Goal: Transaction & Acquisition: Purchase product/service

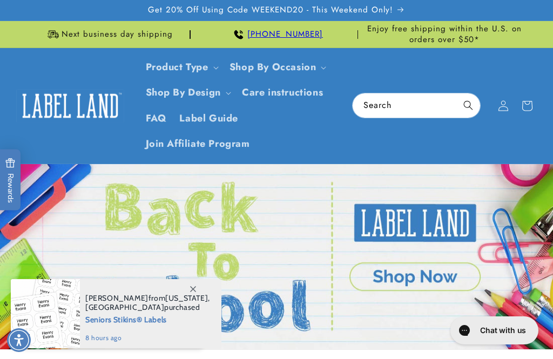
click at [218, 71] on summary "Product Type" at bounding box center [181, 67] width 84 height 25
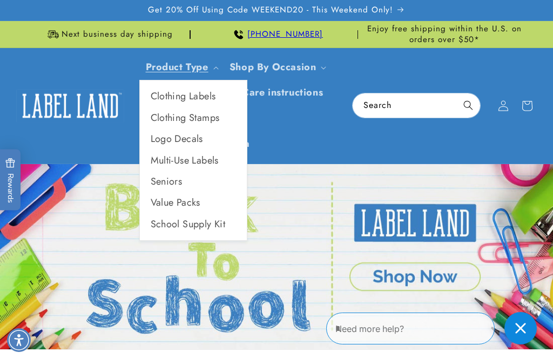
click at [208, 162] on link "Multi-Use Labels" at bounding box center [193, 160] width 107 height 21
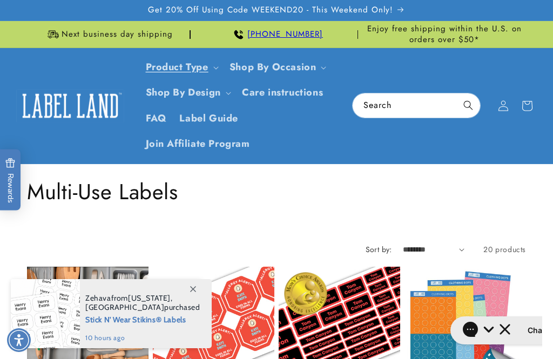
click at [205, 72] on link "Product Type" at bounding box center [177, 67] width 63 height 14
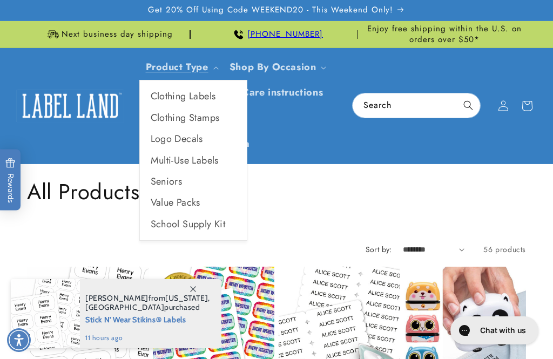
click at [205, 98] on link "Clothing Labels" at bounding box center [193, 96] width 107 height 21
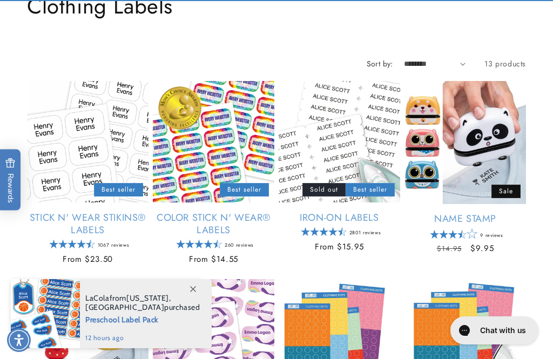
click at [92, 216] on link "Stick N' Wear Stikins® Labels" at bounding box center [87, 224] width 121 height 25
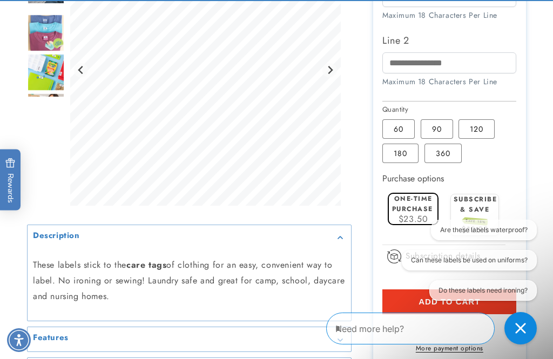
scroll to position [596, 0]
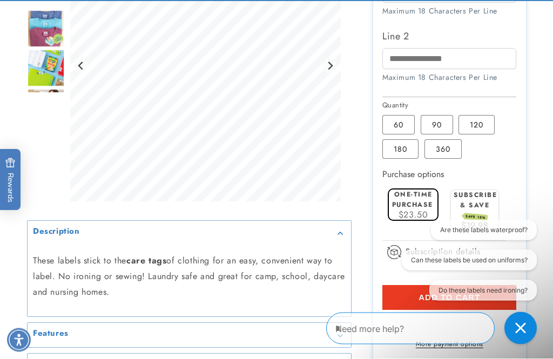
click at [481, 121] on label "120 Variant sold out or unavailable" at bounding box center [476, 125] width 36 height 19
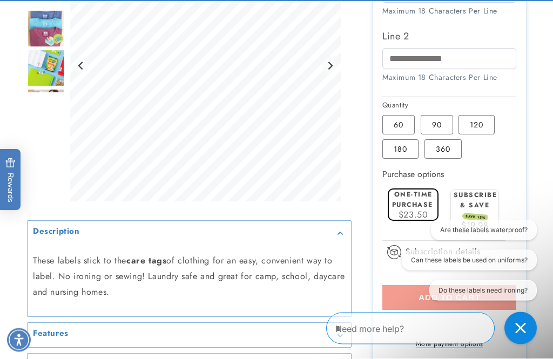
scroll to position [596, 0]
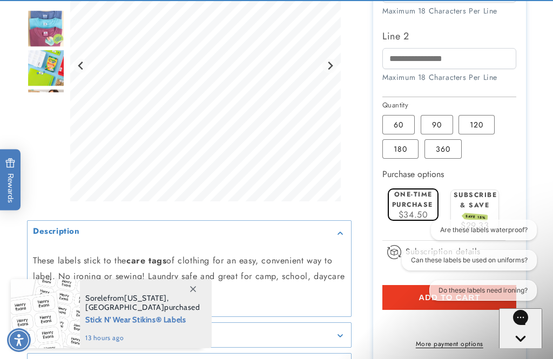
click at [405, 144] on label "180 Variant sold out or unavailable" at bounding box center [400, 148] width 36 height 19
click at [444, 146] on label "360 Variant sold out or unavailable" at bounding box center [442, 148] width 37 height 19
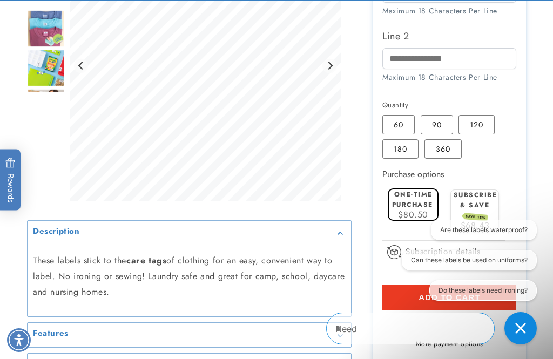
click at [410, 144] on label "180 Variant sold out or unavailable" at bounding box center [400, 148] width 36 height 19
